Goal: Task Accomplishment & Management: Manage account settings

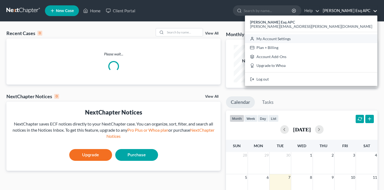
click at [339, 36] on link "My Account Settings" at bounding box center [311, 38] width 132 height 9
select select "29"
select select "4"
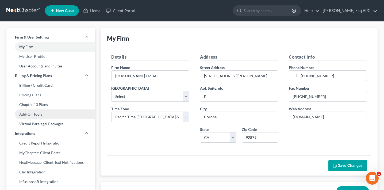
click at [55, 114] on link "Add-On Tools" at bounding box center [50, 114] width 89 height 10
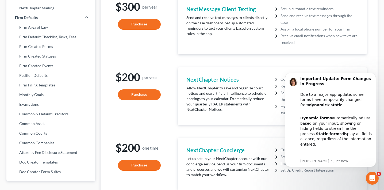
scroll to position [193, 0]
click at [374, 75] on icon "Dismiss notification" at bounding box center [374, 74] width 3 height 3
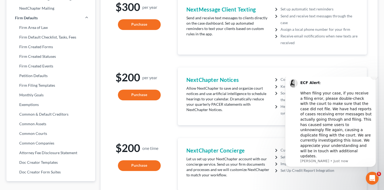
click at [374, 77] on icon "Dismiss notification" at bounding box center [374, 75] width 3 height 3
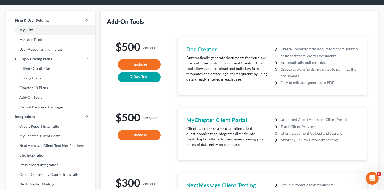
scroll to position [3, 0]
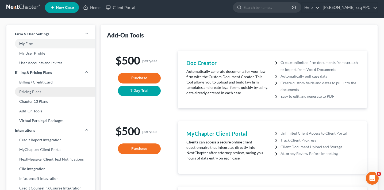
click at [60, 91] on link "Pricing Plans" at bounding box center [50, 92] width 89 height 10
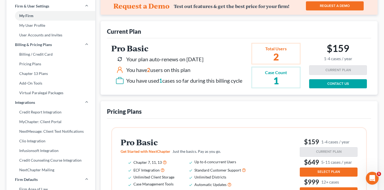
scroll to position [32, 0]
